Goal: Task Accomplishment & Management: Complete application form

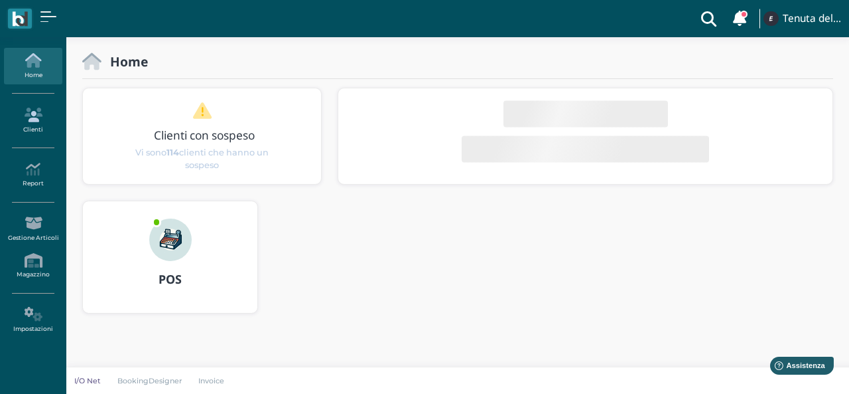
click at [33, 111] on icon at bounding box center [33, 115] width 58 height 15
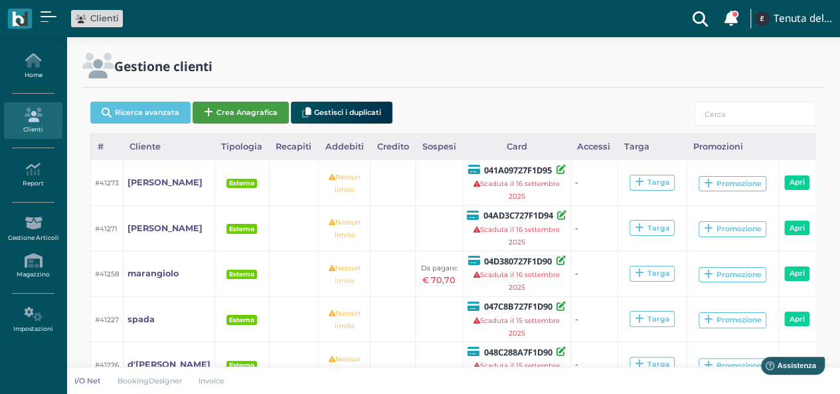
click at [246, 110] on button "Crea Anagrafica" at bounding box center [240, 113] width 96 height 22
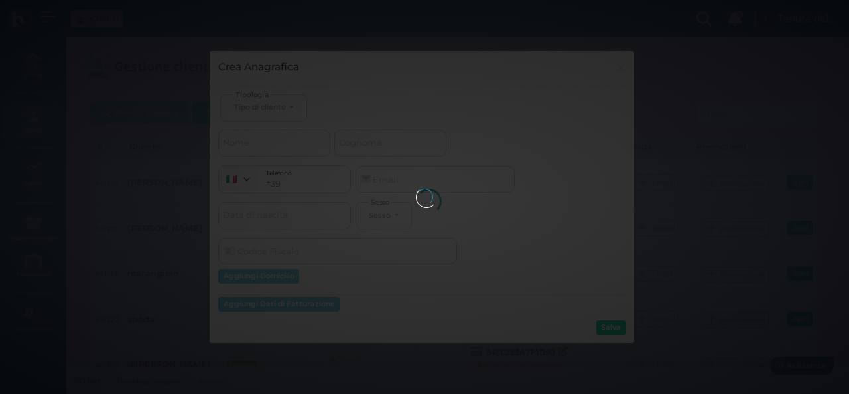
select select
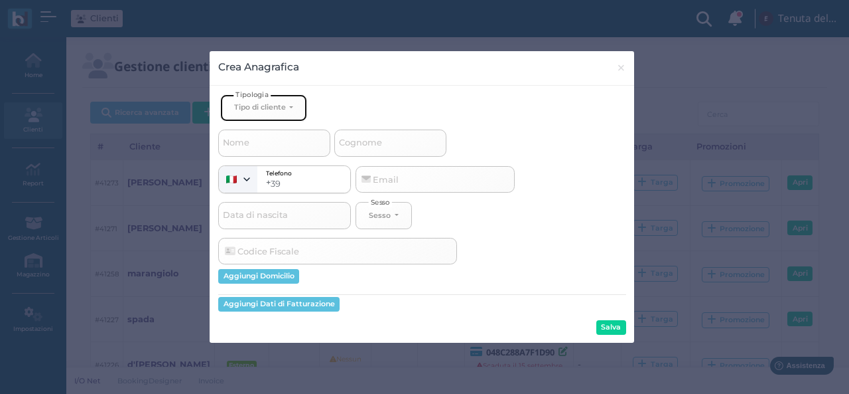
click at [289, 108] on button "Tipo di cliente" at bounding box center [263, 107] width 86 height 27
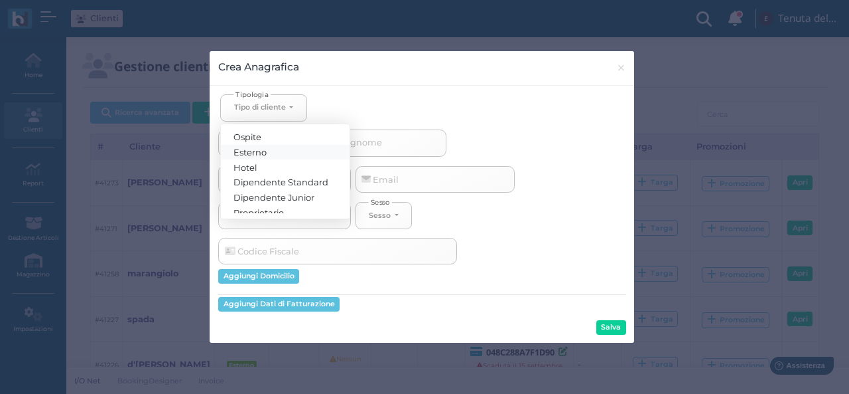
click at [283, 146] on link "Esterno" at bounding box center [285, 151] width 129 height 15
select select "[object Object]"
select select
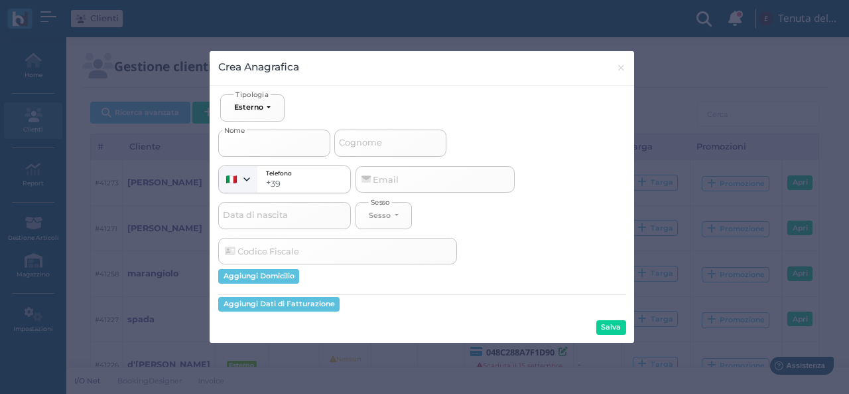
click at [266, 145] on input "Nome" at bounding box center [274, 142] width 112 height 27
type input "H"
select select
type input "He"
select select
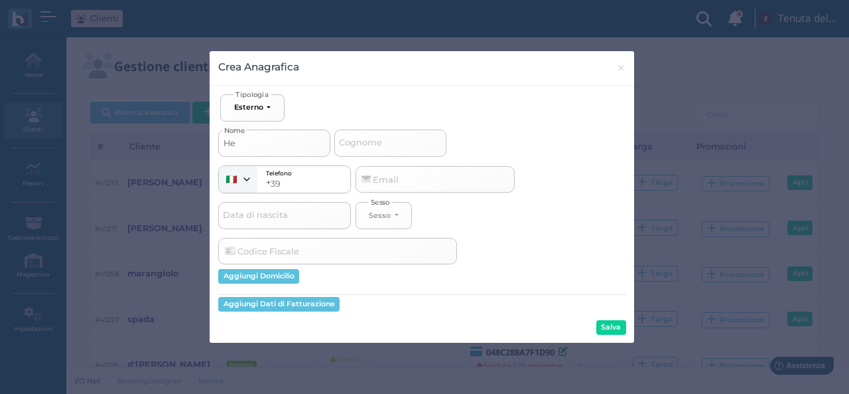
type input "Hen"
select select
type input "Hend"
select select
type input "Hendr"
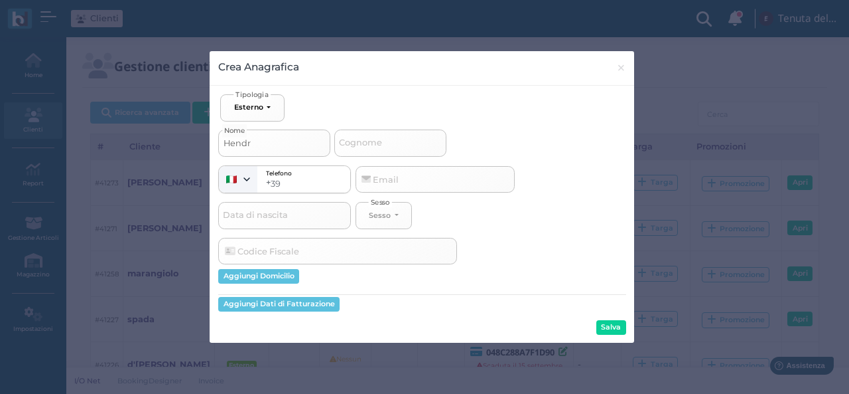
select select
type input "Hendri"
select select
type input "Hendric"
select select
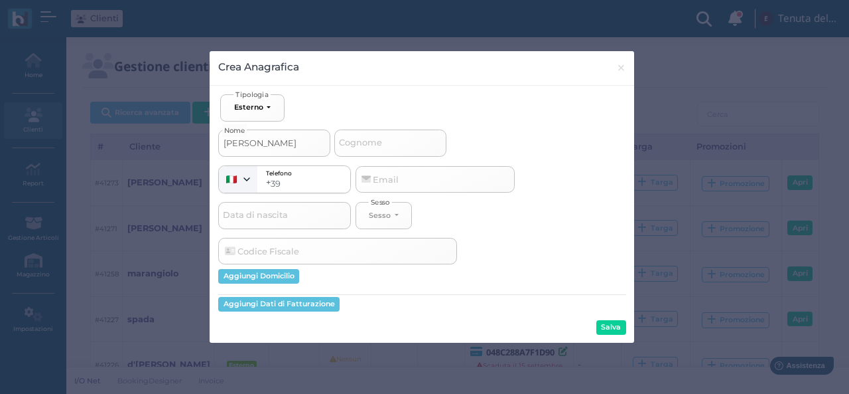
type input "Hendricu"
select select
type input "Hendricus"
select select
type input "Hendricus"
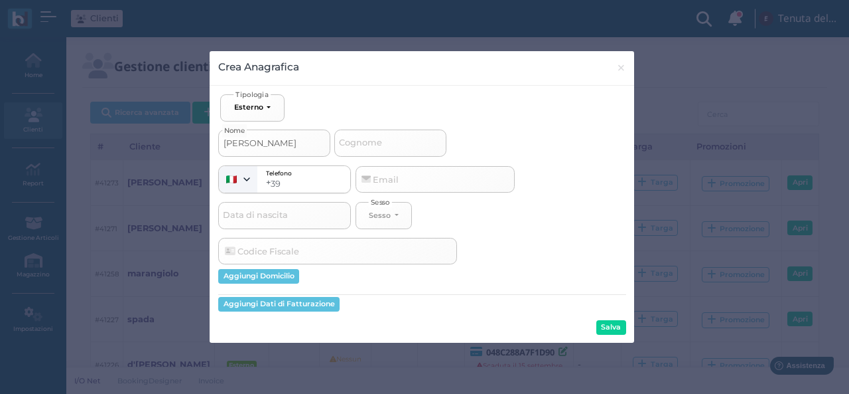
click at [381, 135] on span "Cognome" at bounding box center [360, 143] width 47 height 17
click at [381, 133] on input "Cognome" at bounding box center [390, 142] width 112 height 27
type input "c"
select select
type input "ch"
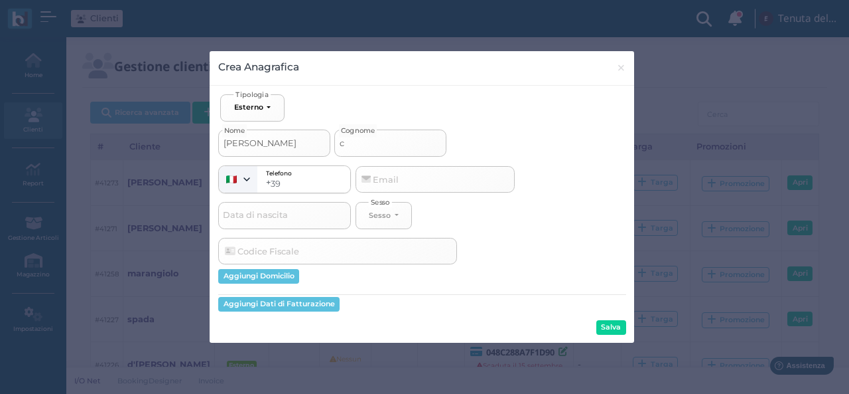
select select
type input "che"
select select
type input "chec"
select select
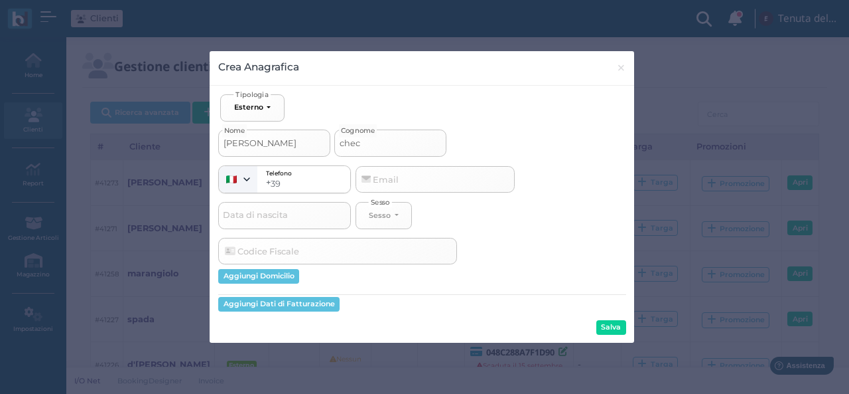
type input "check"
select select
type input "check-"
select select
type input "check-o"
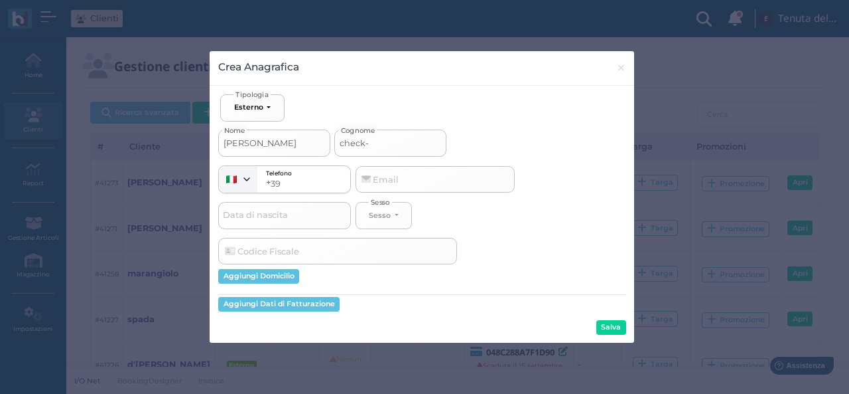
select select
type input "check-ou"
select select
type input "check-out"
select select
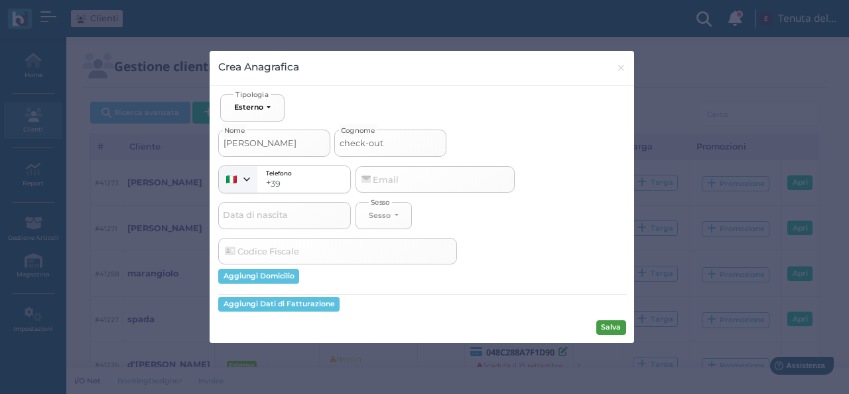
type input "check-out"
click at [612, 329] on button "Salva" at bounding box center [612, 327] width 30 height 15
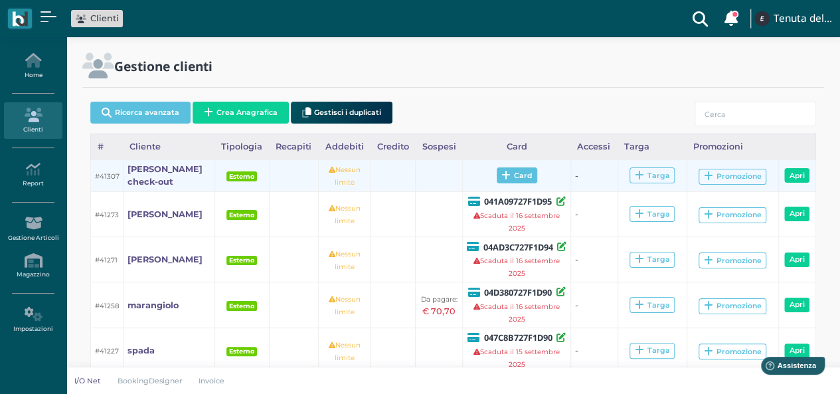
click at [501, 167] on span "Card" at bounding box center [516, 175] width 40 height 16
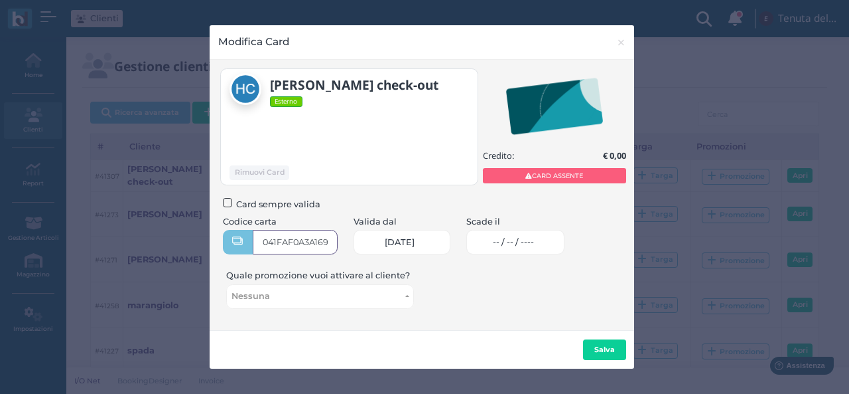
type input "041FAF0A3A1690"
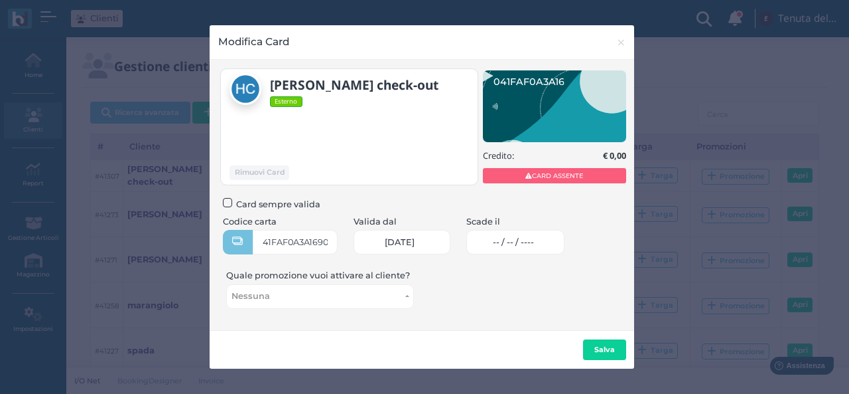
click at [527, 238] on span "-- / -- / ----" at bounding box center [513, 242] width 41 height 11
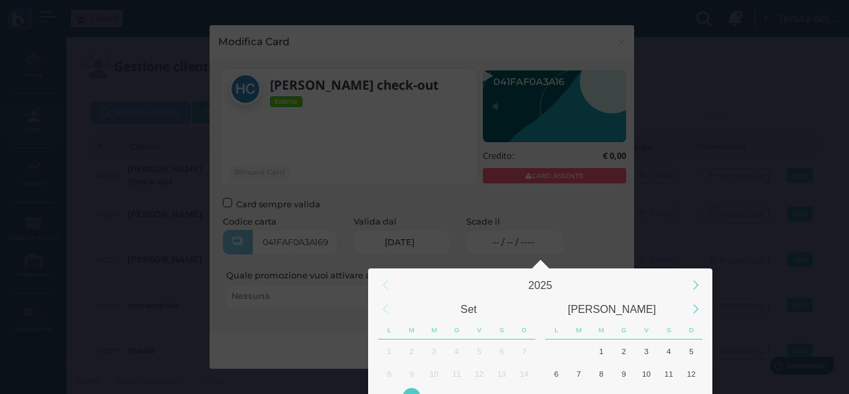
scroll to position [124, 0]
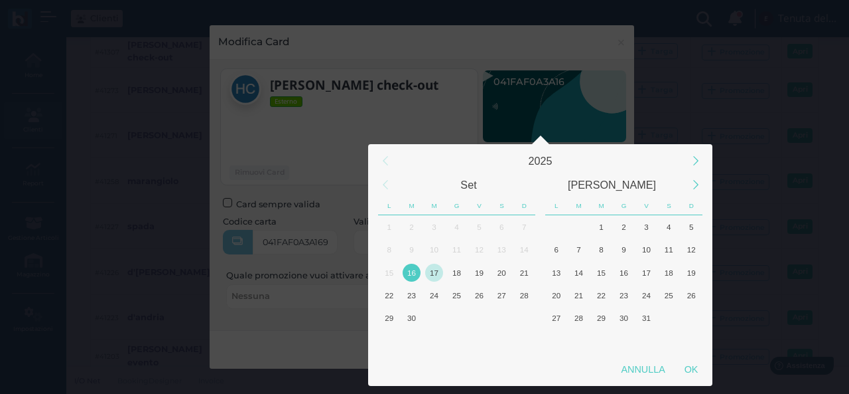
click at [435, 271] on div "17" at bounding box center [434, 272] width 18 height 18
click at [704, 371] on div "OK" at bounding box center [691, 369] width 33 height 24
type input "[DATE]"
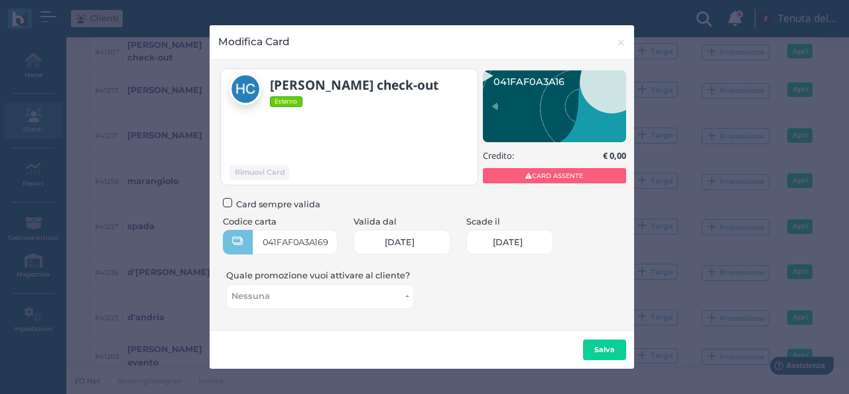
scroll to position [0, 54]
click at [599, 346] on b "Salva" at bounding box center [605, 348] width 21 height 9
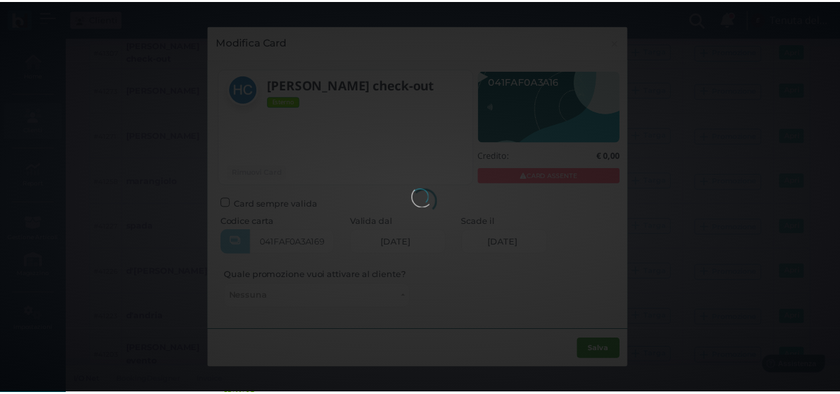
scroll to position [0, 0]
